Goal: Information Seeking & Learning: Understand process/instructions

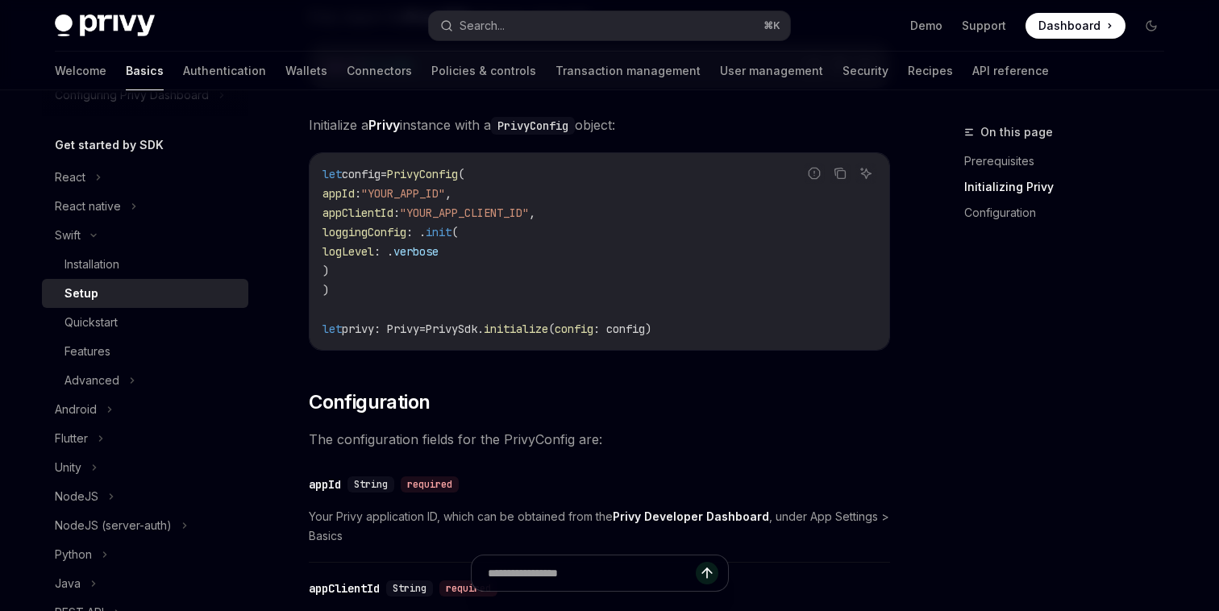
scroll to position [388, 0]
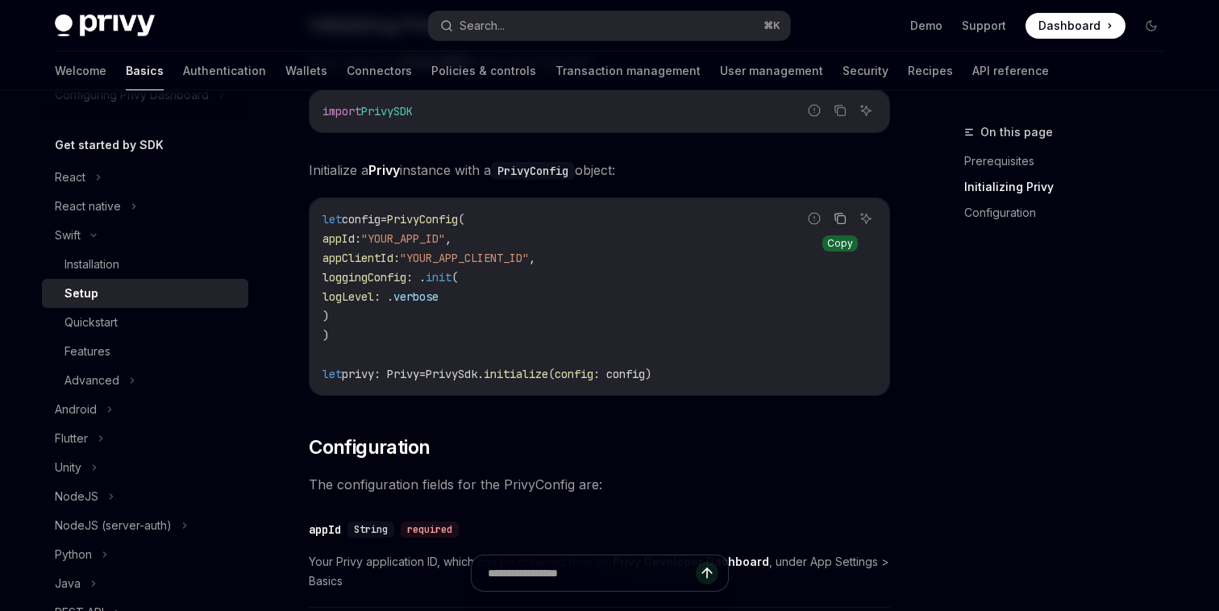
click at [843, 223] on icon "Copy the contents from the code block" at bounding box center [840, 218] width 13 height 13
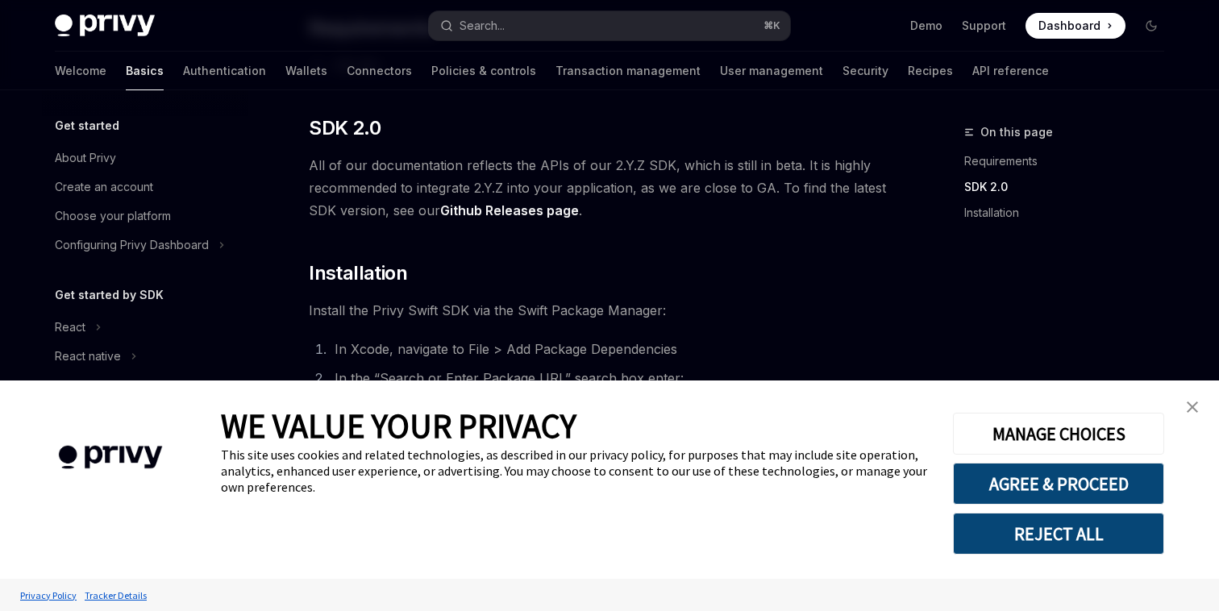
scroll to position [335, 0]
